Goal: Task Accomplishment & Management: Use online tool/utility

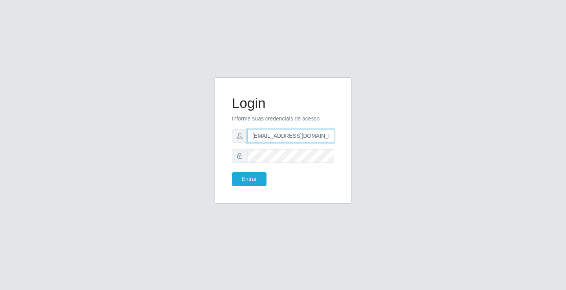
click at [331, 136] on input "[EMAIL_ADDRESS][DOMAIN_NAME]" at bounding box center [290, 136] width 87 height 14
type input "a"
type input "[EMAIL_ADDRESS][DOMAIN_NAME]"
click at [232, 173] on button "Entrar" at bounding box center [249, 180] width 35 height 14
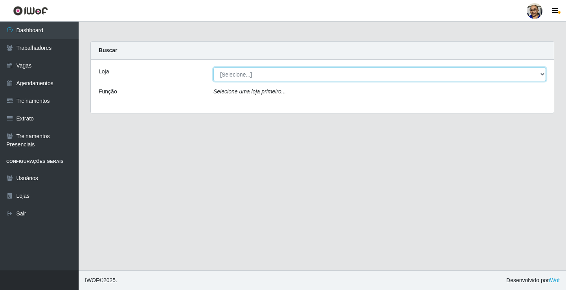
click at [541, 74] on select "[Selecione...] Mercadinho [GEOGRAPHIC_DATA]" at bounding box center [379, 75] width 333 height 14
select select "345"
click at [213, 68] on select "[Selecione...] Mercadinho [GEOGRAPHIC_DATA]" at bounding box center [379, 75] width 333 height 14
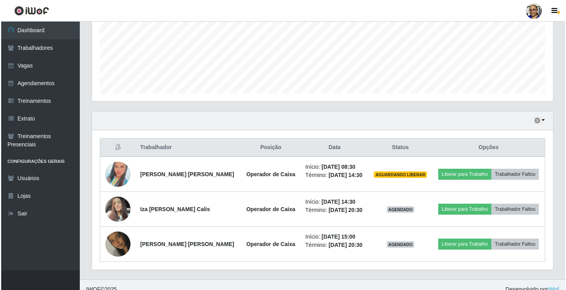
scroll to position [197, 0]
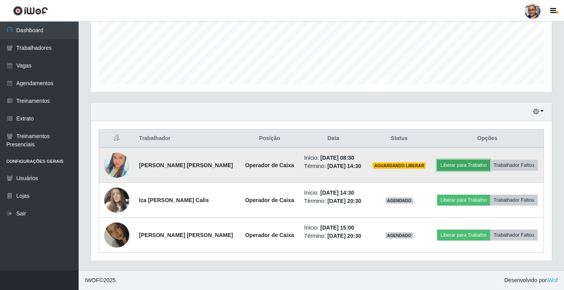
click at [472, 165] on button "Liberar para Trabalho" at bounding box center [463, 165] width 53 height 11
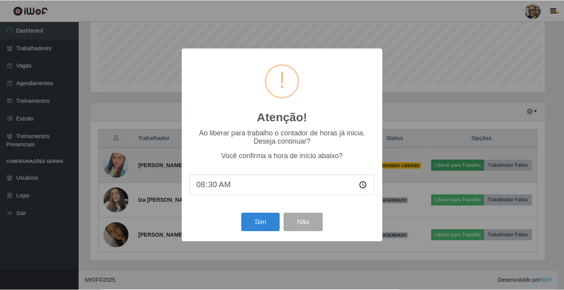
scroll to position [163, 456]
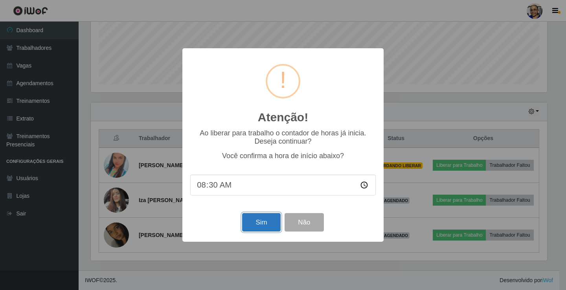
click at [268, 226] on button "Sim" at bounding box center [261, 222] width 38 height 18
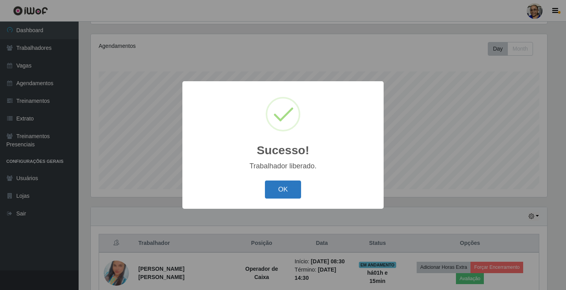
click at [284, 189] on button "OK" at bounding box center [283, 190] width 37 height 18
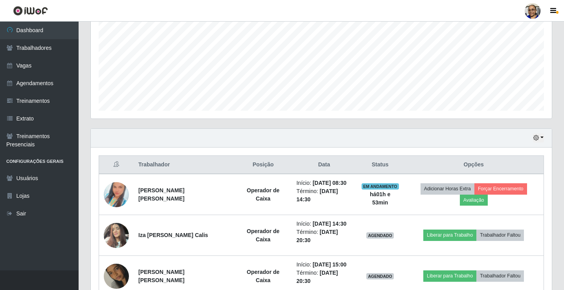
scroll to position [197, 0]
